Goal: Information Seeking & Learning: Find specific fact

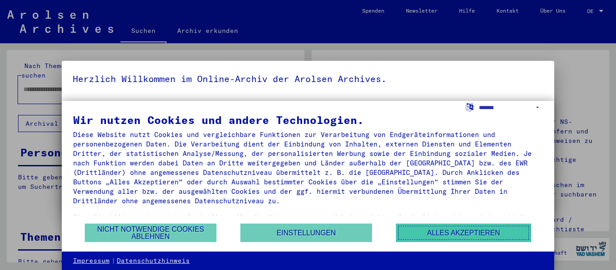
click at [468, 237] on button "Alles akzeptieren" at bounding box center [463, 233] width 135 height 18
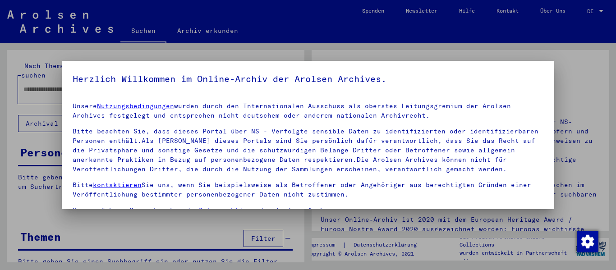
click at [305, 190] on p "Bitte kontaktieren Sie uns, wenn Sie beispielsweise als Betroffener oder Angehö…" at bounding box center [308, 189] width 471 height 19
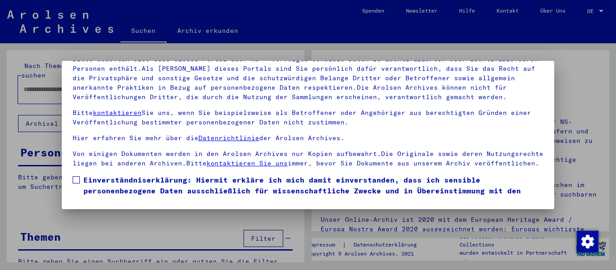
scroll to position [41, 0]
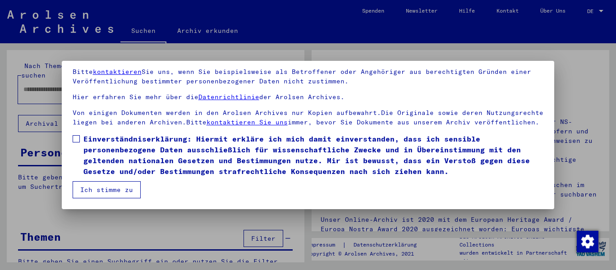
click at [89, 157] on span "Einverständniserklärung: Hiermit erkläre ich mich damit einverstanden, dass ich…" at bounding box center [313, 154] width 460 height 43
click at [93, 175] on span "Einverständniserklärung: Hiermit erkläre ich mich damit einverstanden, dass ich…" at bounding box center [313, 154] width 460 height 43
click at [96, 170] on span "Einverständniserklärung: Hiermit erkläre ich mich damit einverstanden, dass ich…" at bounding box center [313, 154] width 460 height 43
click at [98, 201] on mat-dialog-container "Herzlich Willkommen im Online-Archiv der Arolsen Archives. Unsere Nutzungsbedin…" at bounding box center [308, 135] width 493 height 148
click at [99, 195] on button "Ich stimme zu" at bounding box center [107, 189] width 68 height 17
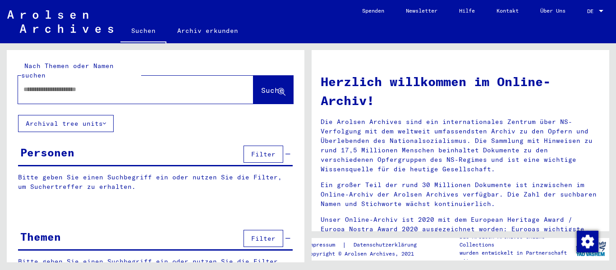
click at [127, 79] on div at bounding box center [122, 89] width 208 height 20
click at [108, 85] on input "text" at bounding box center [124, 89] width 203 height 9
type input "*"
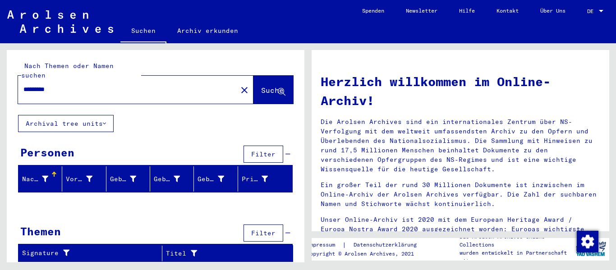
type input "*********"
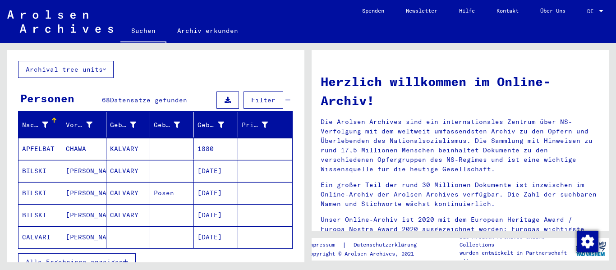
scroll to position [72, 0]
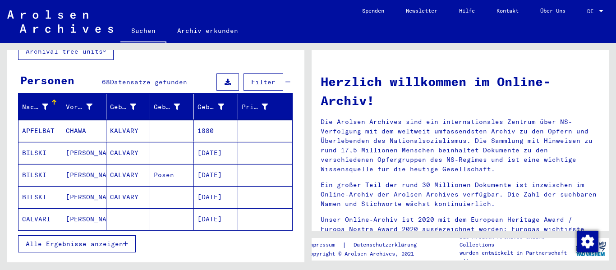
click at [98, 240] on button "Alle Ergebnisse anzeigen" at bounding box center [77, 243] width 118 height 17
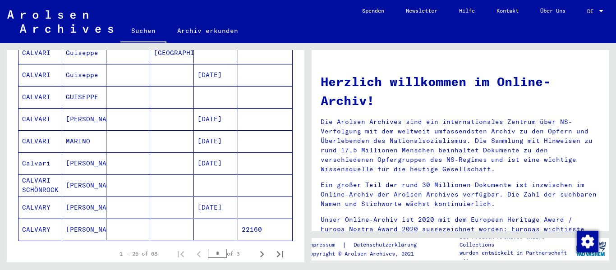
scroll to position [505, 0]
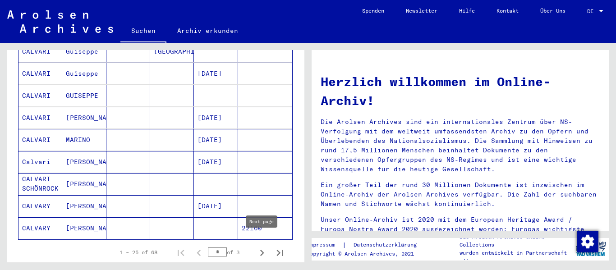
click at [256, 247] on icon "Next page" at bounding box center [262, 253] width 13 height 13
type input "*"
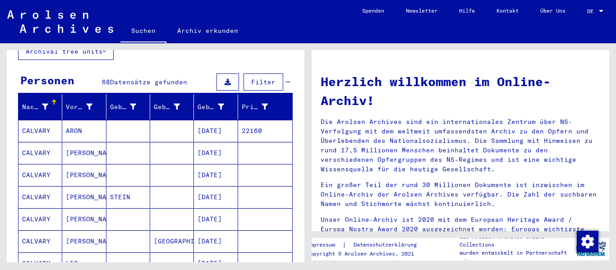
scroll to position [90, 0]
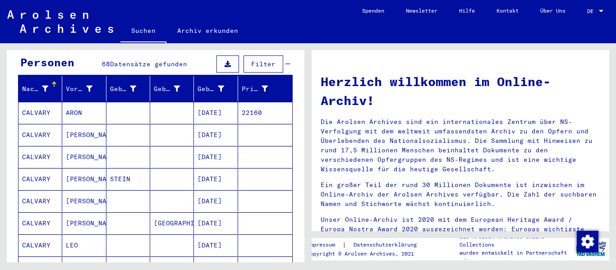
click at [89, 131] on mat-cell "[PERSON_NAME]" at bounding box center [84, 135] width 44 height 22
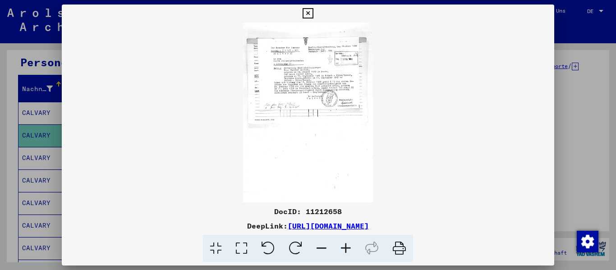
click at [306, 83] on img at bounding box center [308, 113] width 493 height 180
click at [340, 246] on icon at bounding box center [346, 249] width 24 height 28
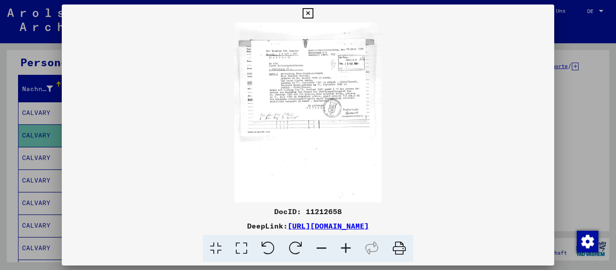
click at [340, 246] on icon at bounding box center [346, 249] width 24 height 28
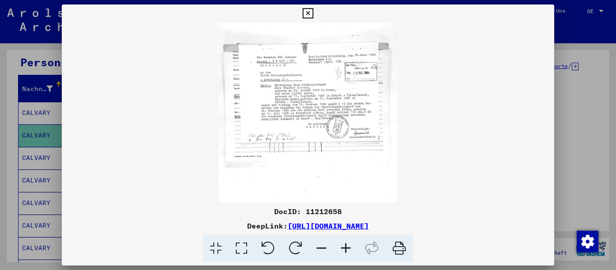
click at [340, 246] on icon at bounding box center [346, 249] width 24 height 28
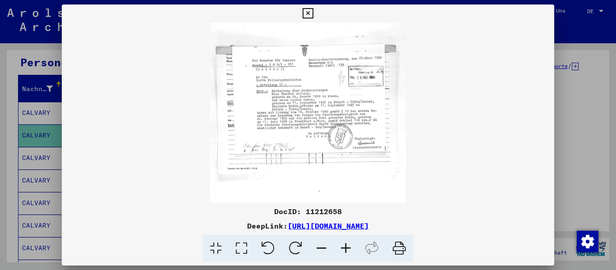
click at [340, 246] on icon at bounding box center [346, 249] width 24 height 28
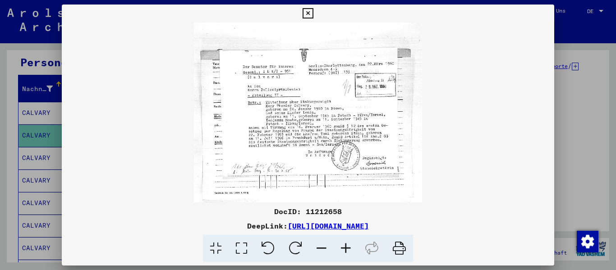
click at [340, 246] on icon at bounding box center [346, 249] width 24 height 28
